Goal: Navigation & Orientation: Find specific page/section

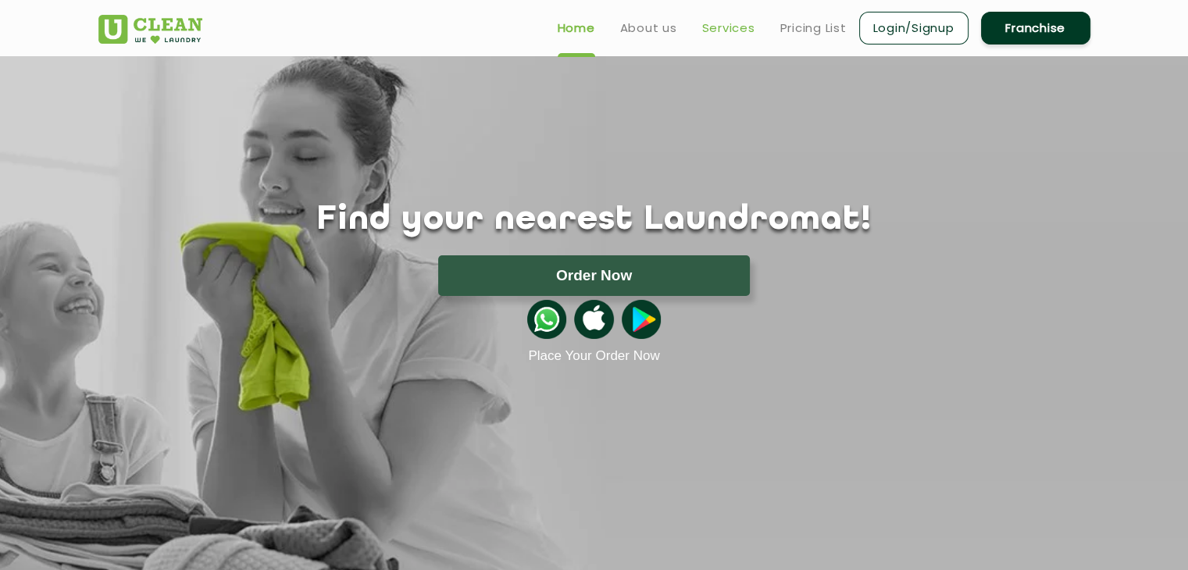
click at [715, 23] on link "Services" at bounding box center [728, 28] width 53 height 19
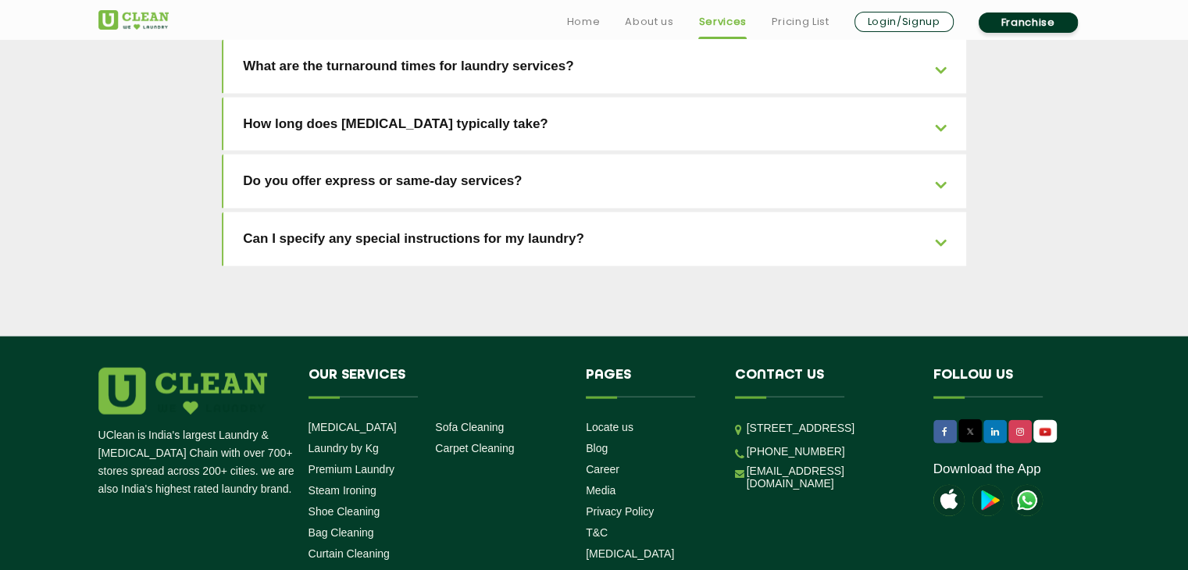
scroll to position [3561, 0]
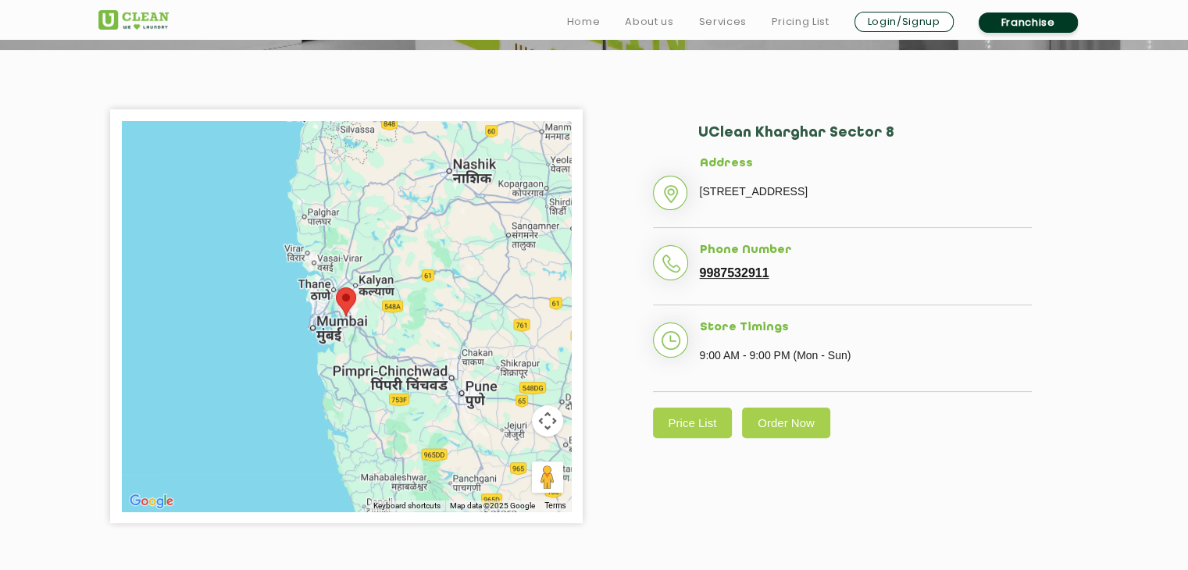
scroll to position [312, 0]
